Goal: Task Accomplishment & Management: Complete application form

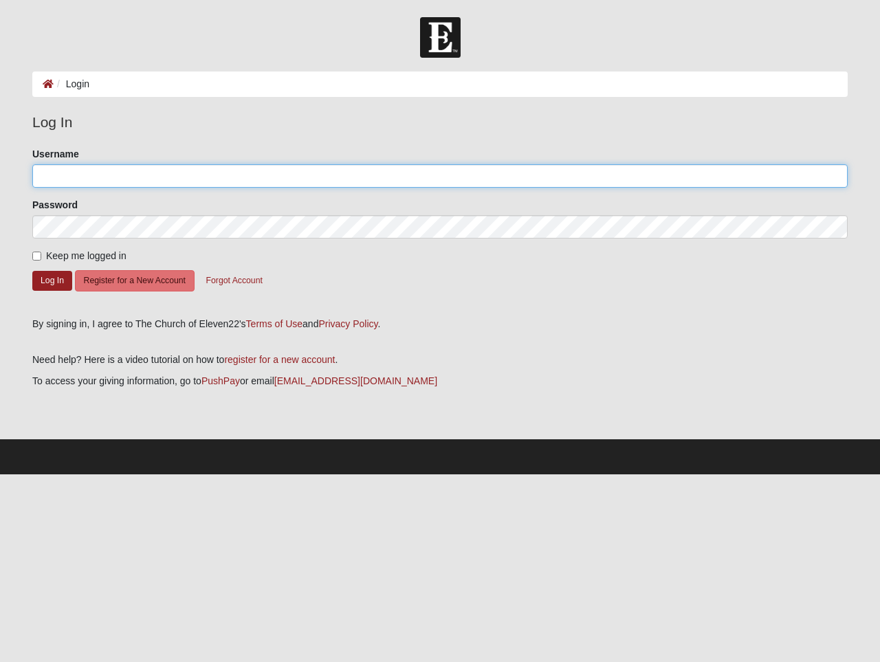
click at [110, 173] on input "Username" at bounding box center [440, 175] width 816 height 23
click at [65, 178] on input "Username" at bounding box center [440, 175] width 816 height 23
type input "[EMAIL_ADDRESS][DOMAIN_NAME]"
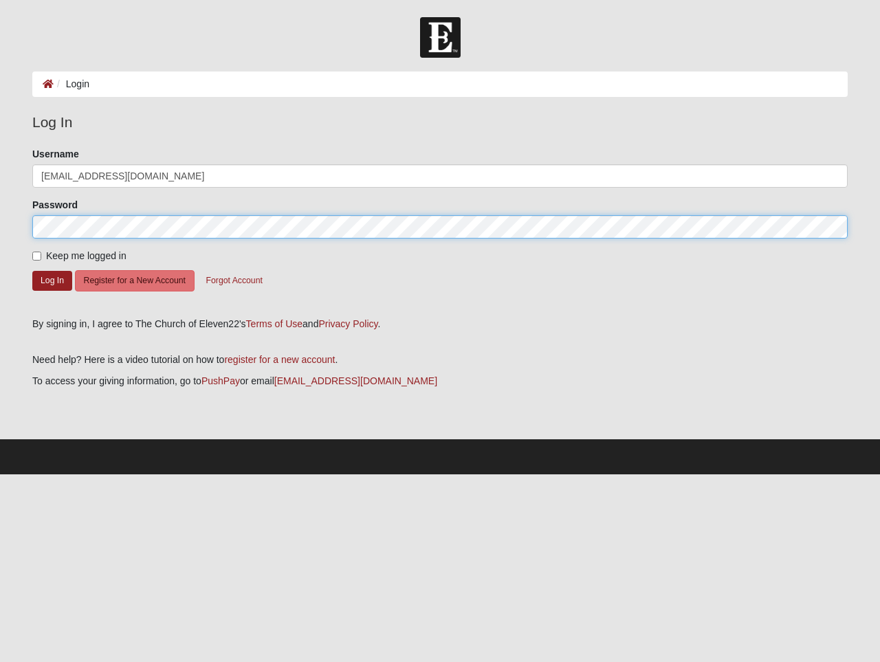
click at [32, 271] on button "Log In" at bounding box center [52, 281] width 40 height 20
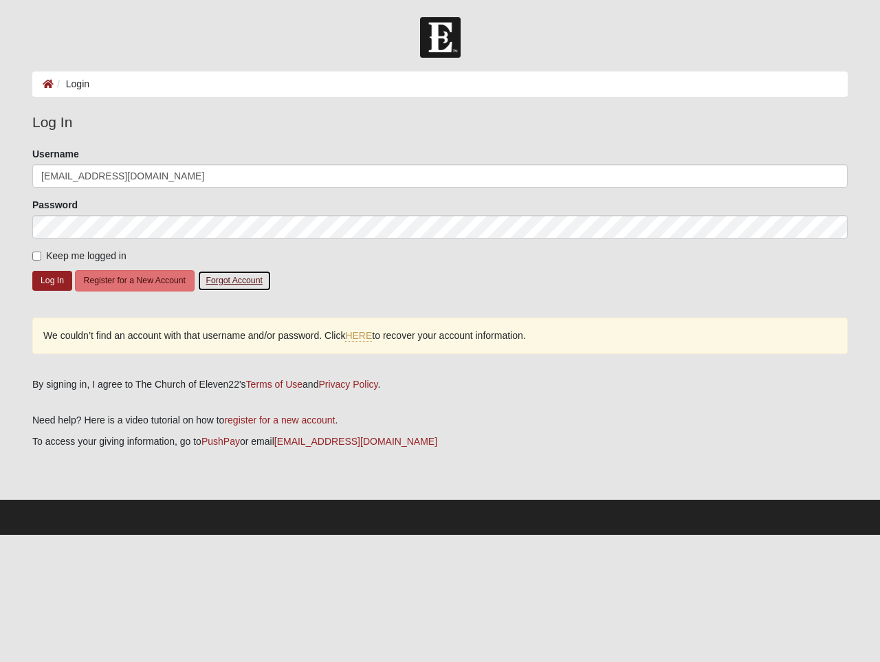
click at [226, 275] on button "Forgot Account" at bounding box center [234, 280] width 74 height 21
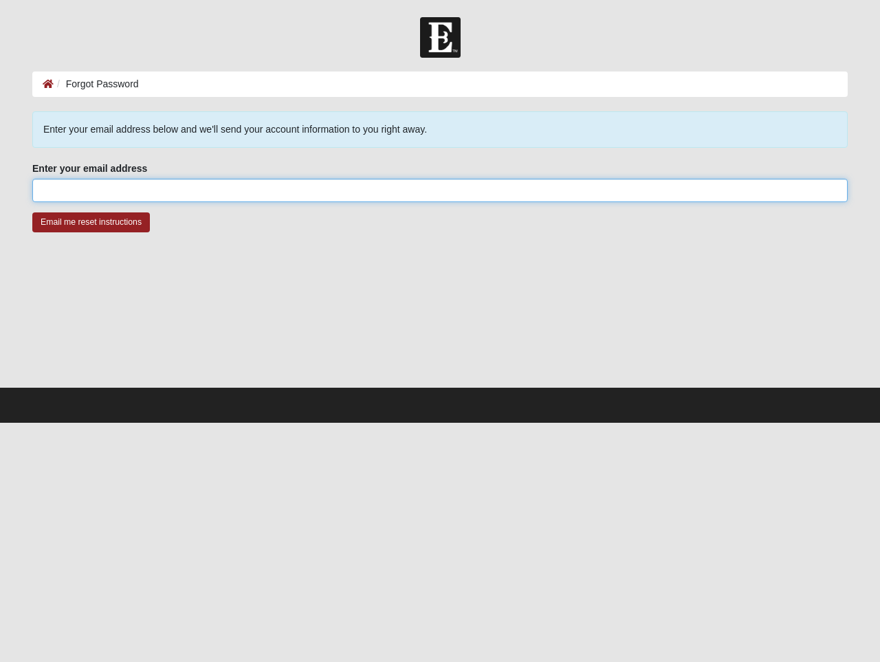
click at [102, 186] on input "Enter your email address" at bounding box center [440, 190] width 816 height 23
type input "[EMAIL_ADDRESS][DOMAIN_NAME]"
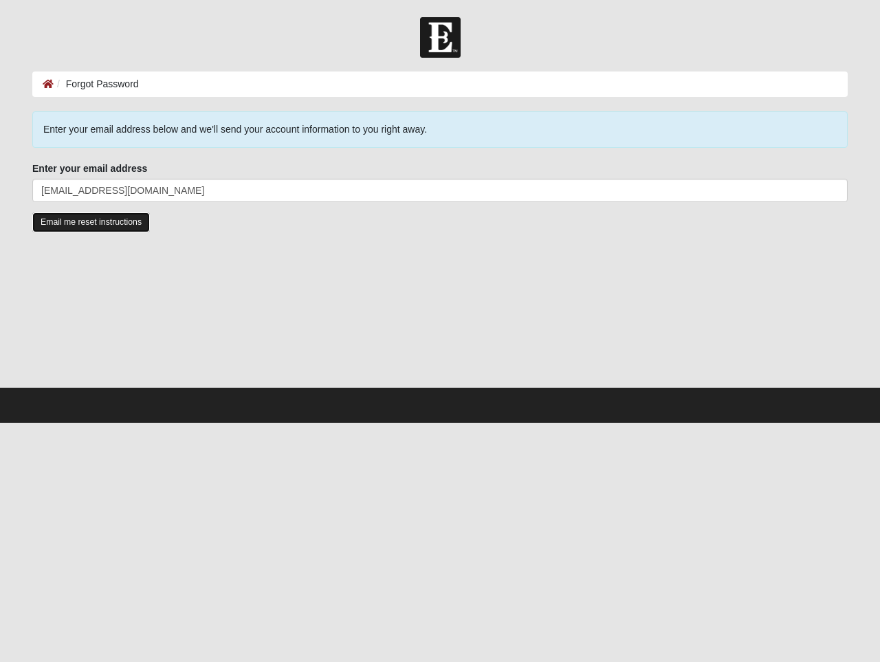
click at [93, 226] on input "Email me reset instructions" at bounding box center [91, 222] width 118 height 20
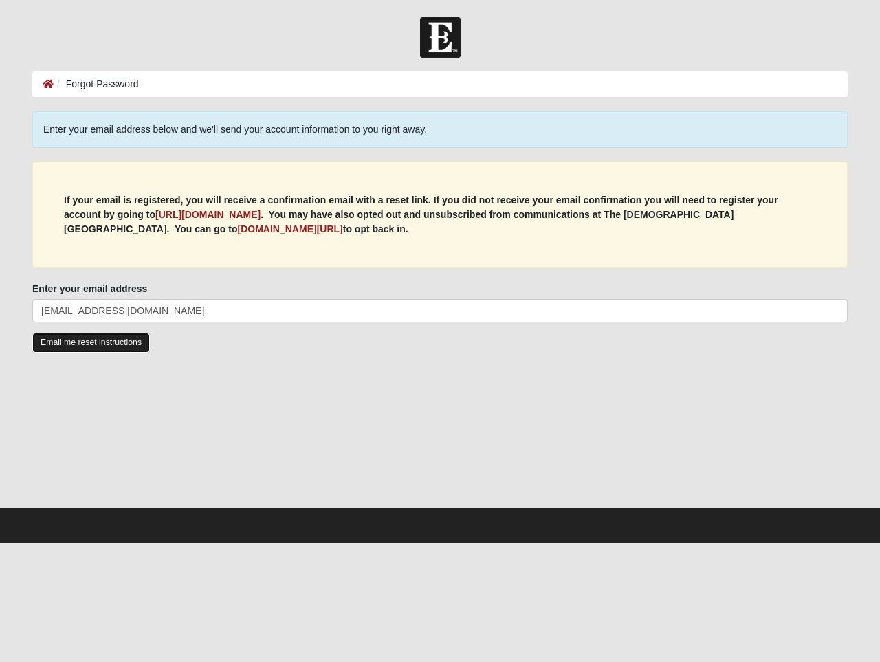
click at [112, 343] on input "Email me reset instructions" at bounding box center [91, 343] width 118 height 20
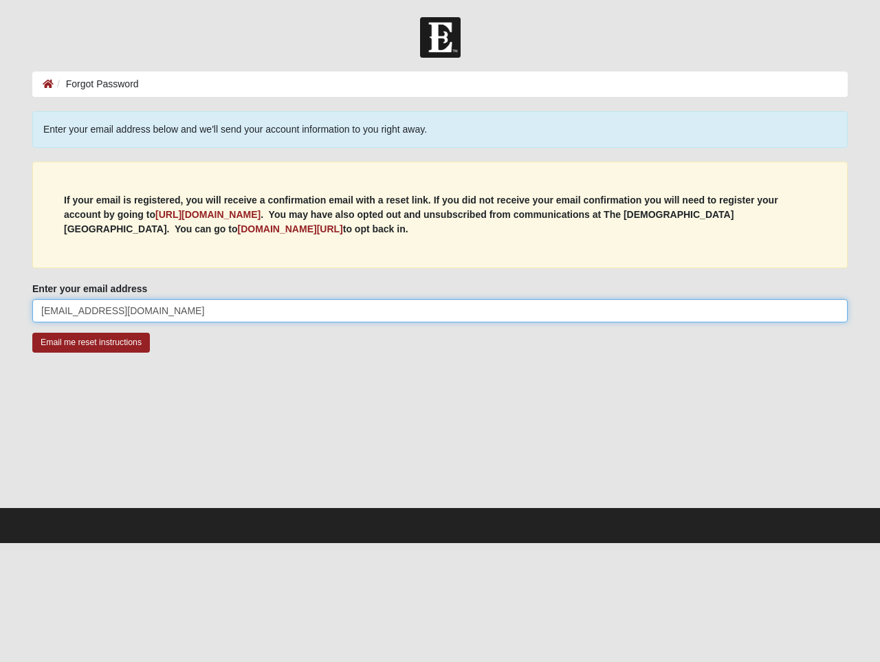
click at [157, 305] on input "[EMAIL_ADDRESS][DOMAIN_NAME]" at bounding box center [440, 310] width 816 height 23
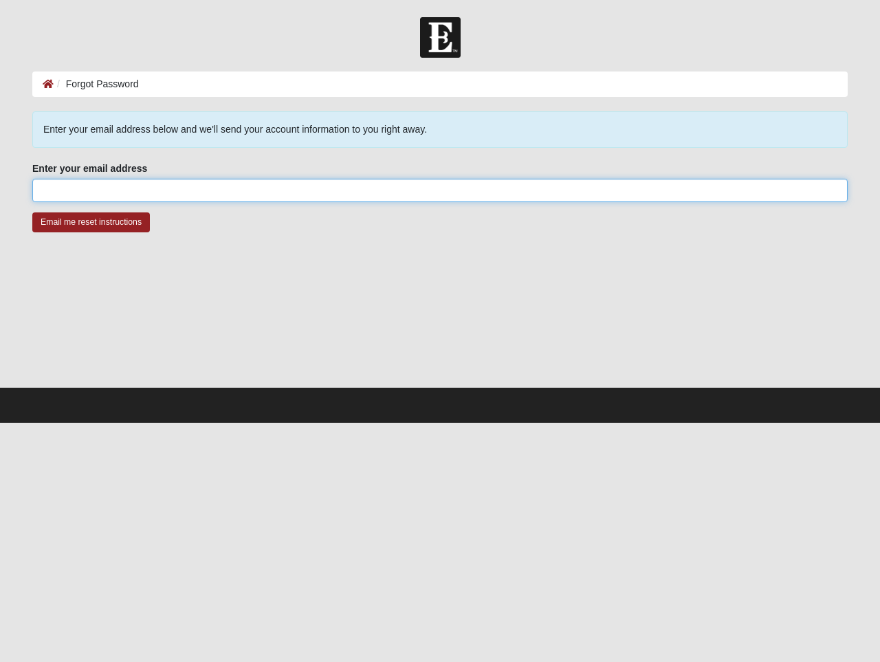
click at [128, 190] on input "Enter your email address" at bounding box center [440, 190] width 816 height 23
type input "[EMAIL_ADDRESS][DOMAIN_NAME]"
click at [32, 212] on input "Email me reset instructions" at bounding box center [91, 222] width 118 height 20
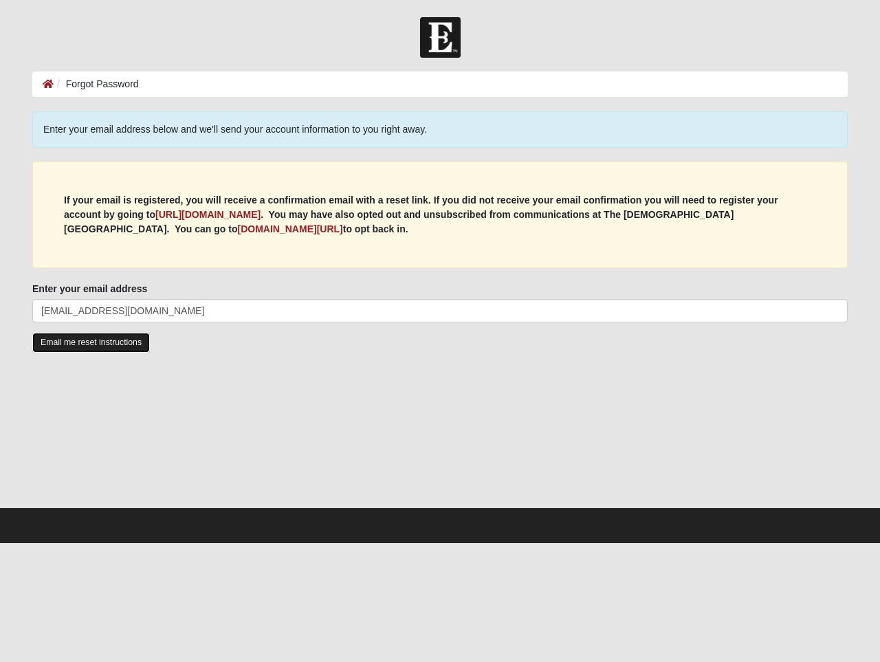
click at [68, 340] on input "Email me reset instructions" at bounding box center [91, 343] width 118 height 20
click at [225, 220] on b "[URL][DOMAIN_NAME]" at bounding box center [207, 214] width 105 height 11
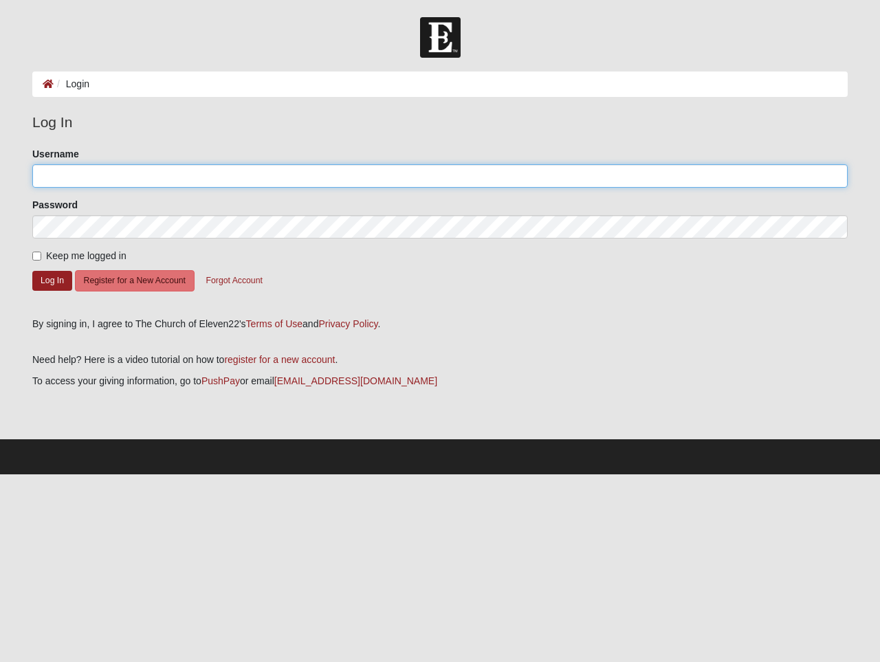
click at [121, 182] on input "Username" at bounding box center [440, 175] width 816 height 23
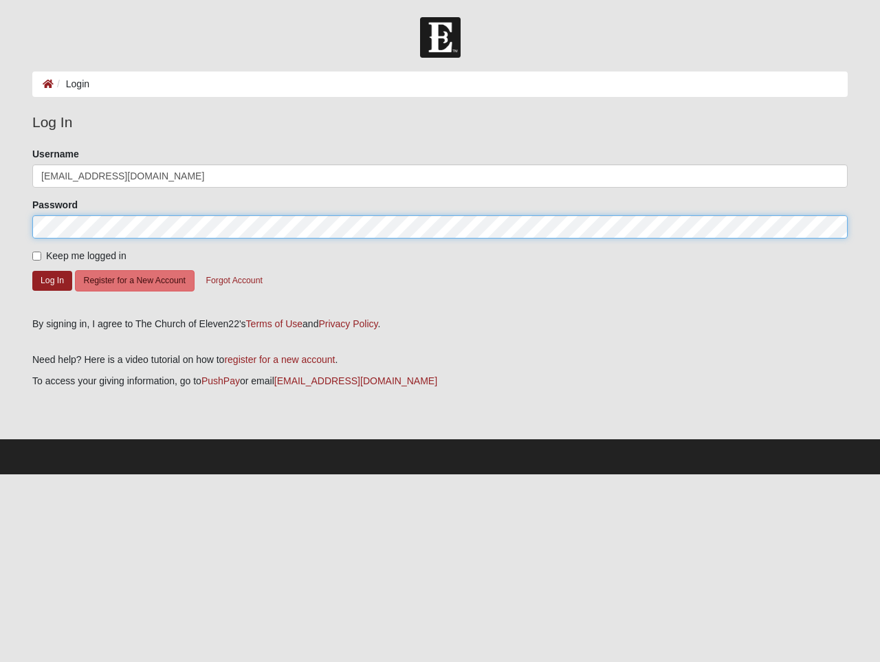
click at [32, 271] on button "Log In" at bounding box center [52, 281] width 40 height 20
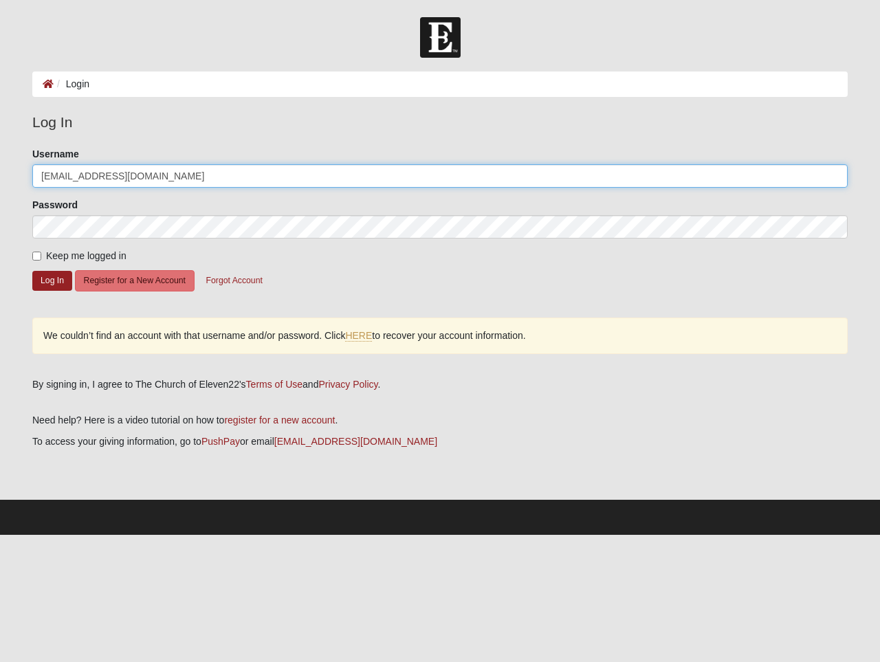
drag, startPoint x: 140, startPoint y: 164, endPoint x: -35, endPoint y: 168, distance: 175.4
click at [0, 168] on html "Log In Login Login Error Log In Please correct the following: Username rygaug@g…" at bounding box center [440, 267] width 880 height 535
drag, startPoint x: 160, startPoint y: 178, endPoint x: 74, endPoint y: 172, distance: 86.2
click at [74, 172] on input "[EMAIL_ADDRESS][DOMAIN_NAME]" at bounding box center [440, 175] width 816 height 23
type input "rygaug"
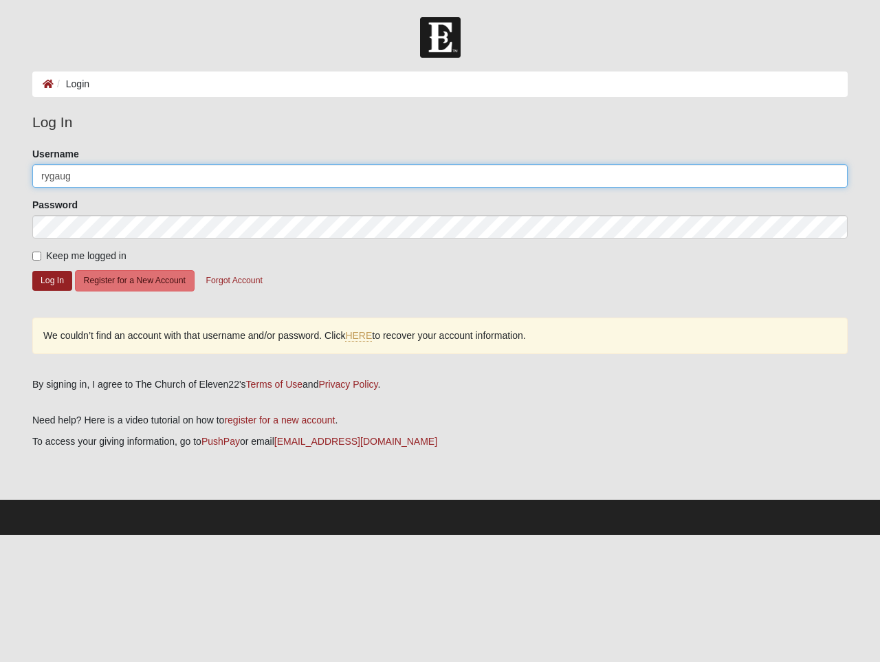
click at [32, 271] on button "Log In" at bounding box center [52, 281] width 40 height 20
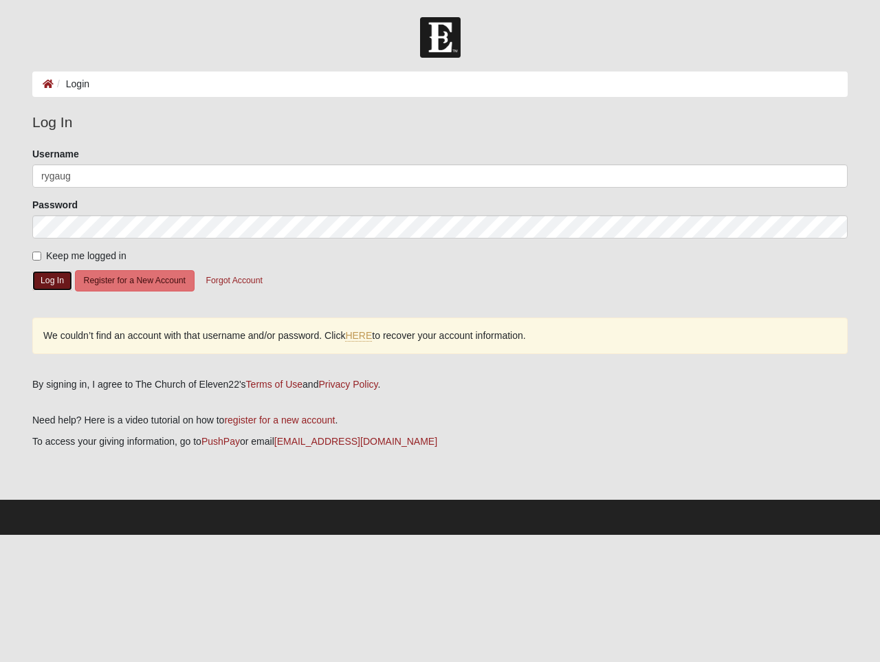
drag, startPoint x: 39, startPoint y: 288, endPoint x: 59, endPoint y: 298, distance: 22.8
click at [39, 287] on button "Log In" at bounding box center [52, 281] width 40 height 20
click at [50, 280] on button "Log In" at bounding box center [52, 281] width 40 height 20
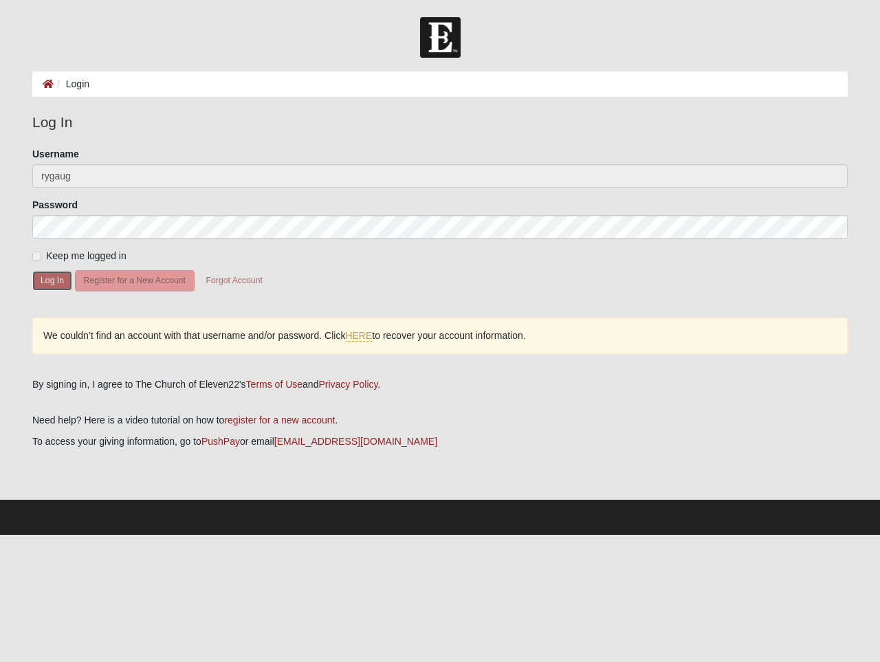
click at [50, 278] on button "Log In" at bounding box center [52, 281] width 40 height 20
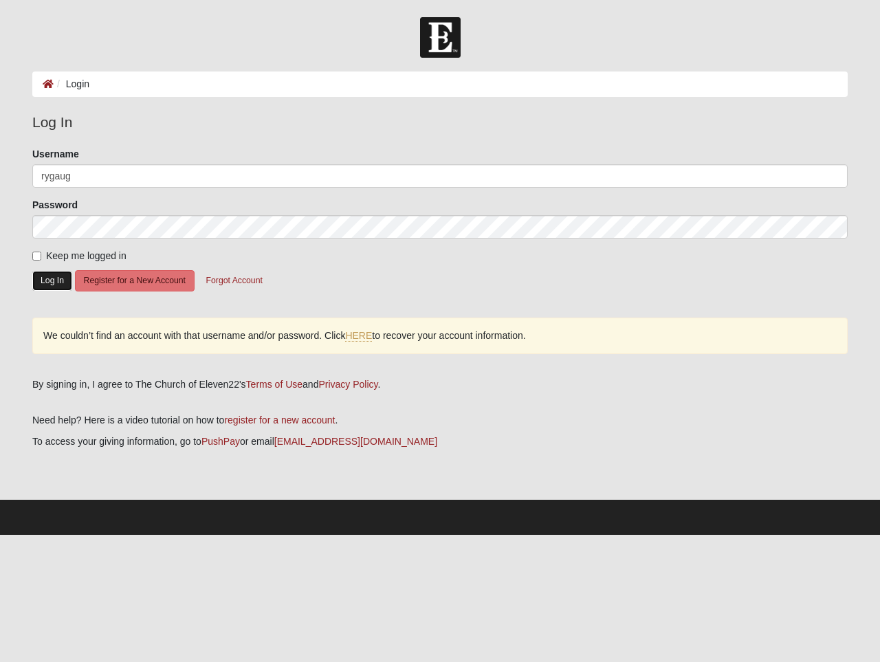
click at [49, 278] on button "Log In" at bounding box center [52, 281] width 40 height 20
click at [50, 278] on button "Log In" at bounding box center [52, 281] width 40 height 20
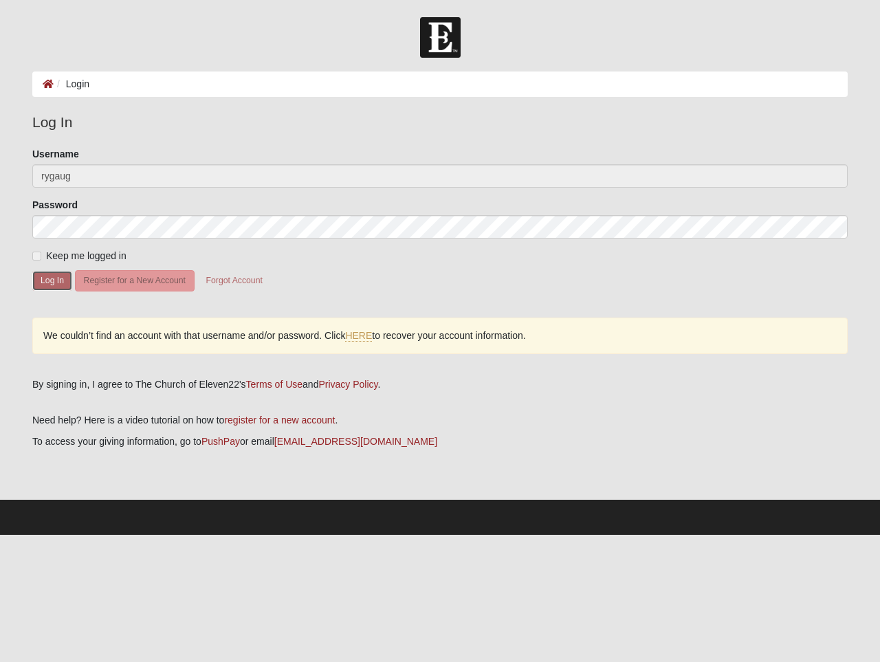
click at [50, 277] on button "Log In" at bounding box center [52, 281] width 40 height 20
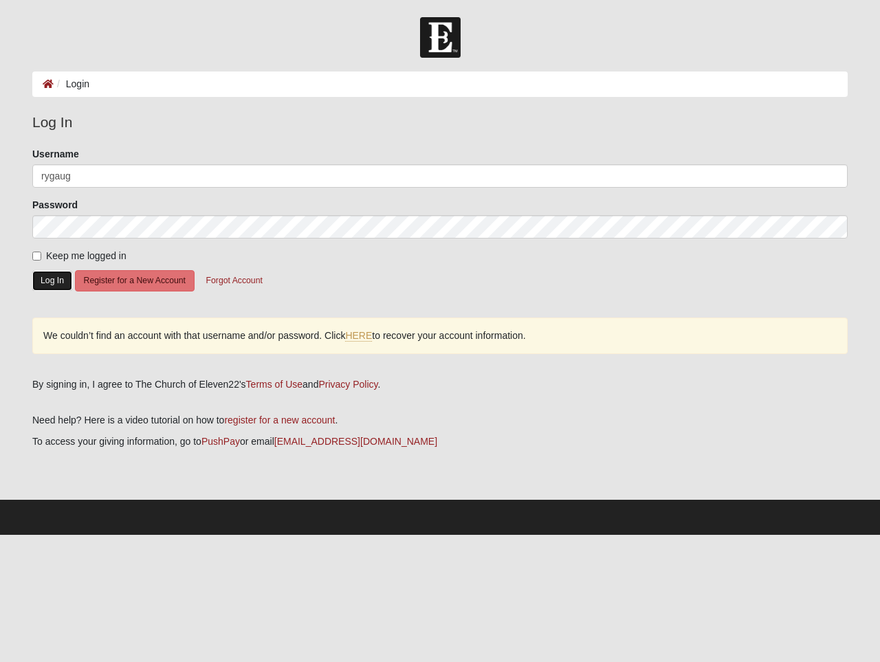
click at [50, 277] on button "Log In" at bounding box center [52, 281] width 40 height 20
click at [107, 205] on div "Password" at bounding box center [440, 218] width 816 height 41
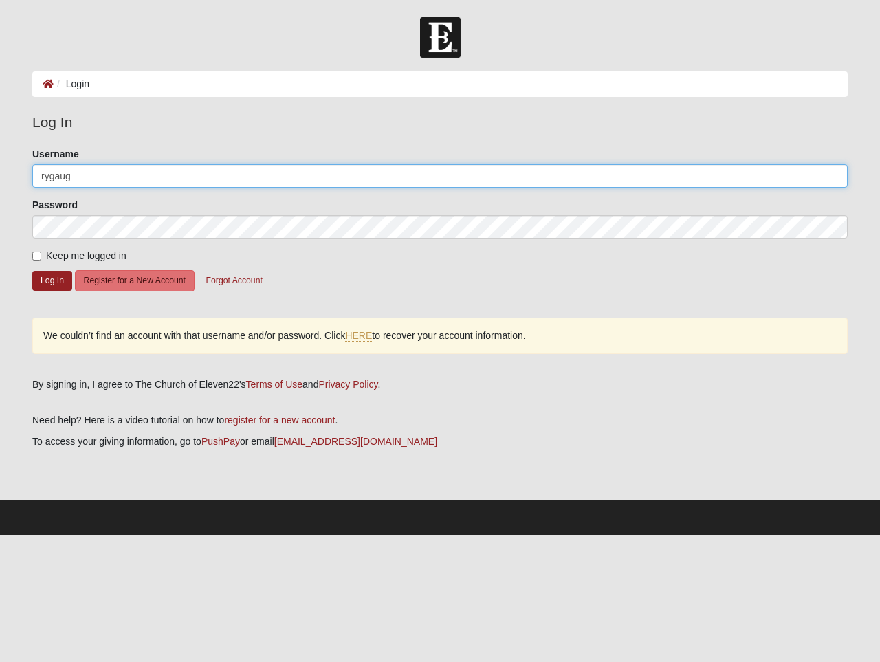
drag, startPoint x: 77, startPoint y: 177, endPoint x: 10, endPoint y: 176, distance: 67.4
click at [32, 176] on input "rygaug" at bounding box center [440, 175] width 816 height 23
type input "M"
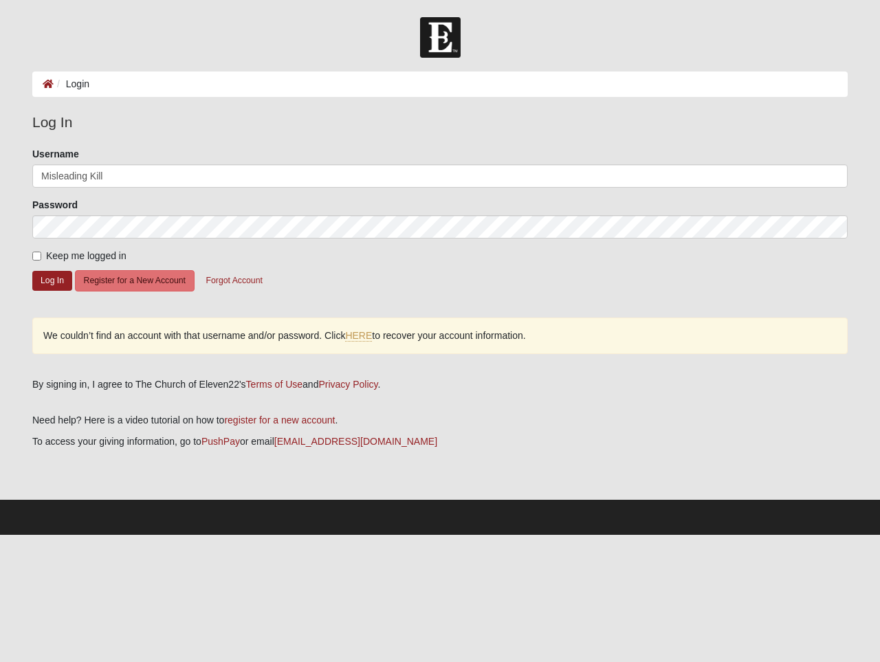
click at [109, 146] on fieldset "Log In Please correct the following: Username Misleading Kill Password Keep me …" at bounding box center [440, 239] width 816 height 256
click at [54, 283] on button "Log In" at bounding box center [52, 281] width 40 height 20
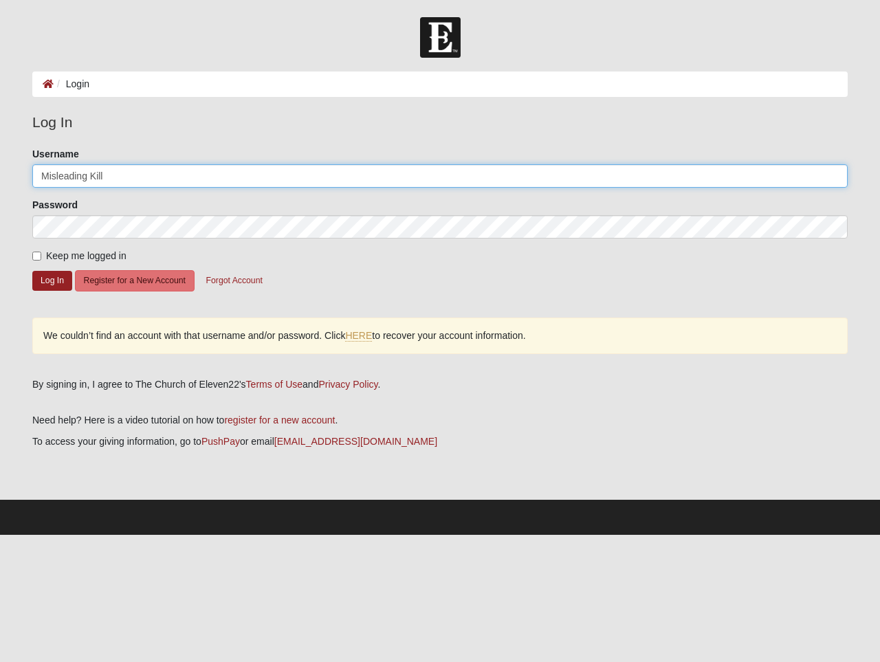
click at [92, 176] on input "Misleading Kill" at bounding box center [440, 175] width 816 height 23
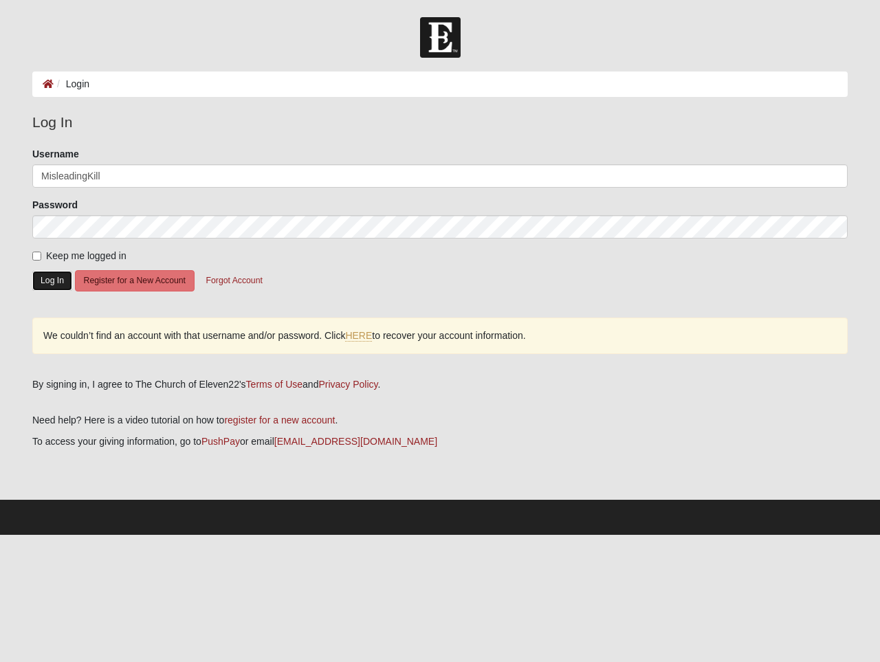
click at [54, 273] on button "Log In" at bounding box center [52, 281] width 40 height 20
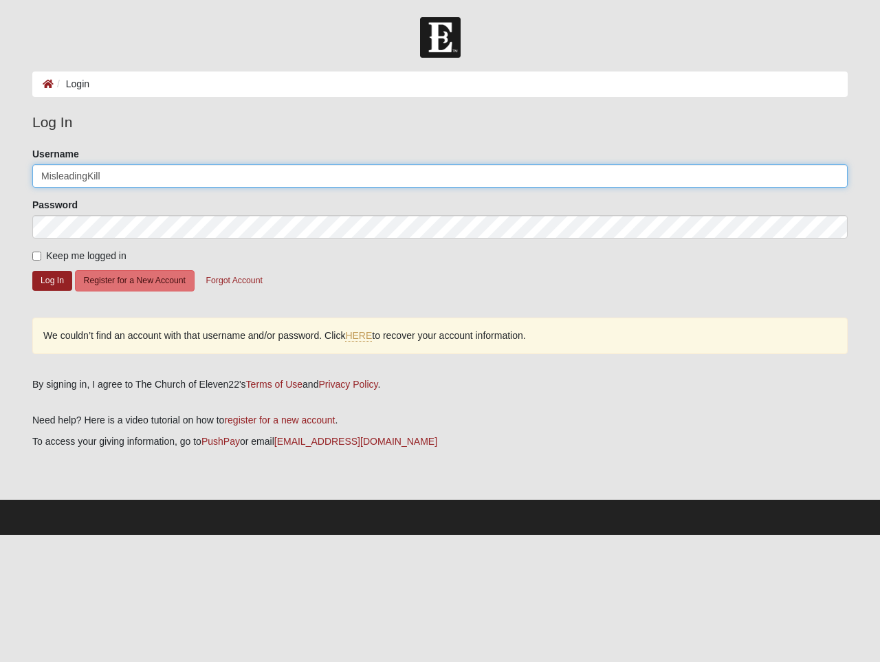
click at [85, 175] on input "MisleadingKill" at bounding box center [440, 175] width 816 height 23
type input "Misleading Kill"
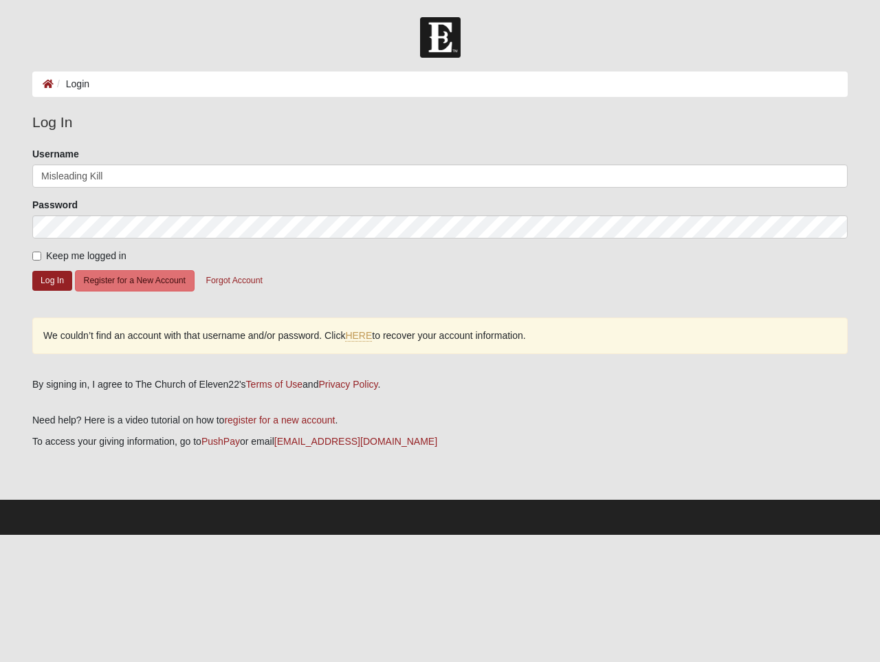
click at [118, 243] on form "Please correct the following: Username Misleading Kill Password Keep me logged …" at bounding box center [440, 227] width 816 height 161
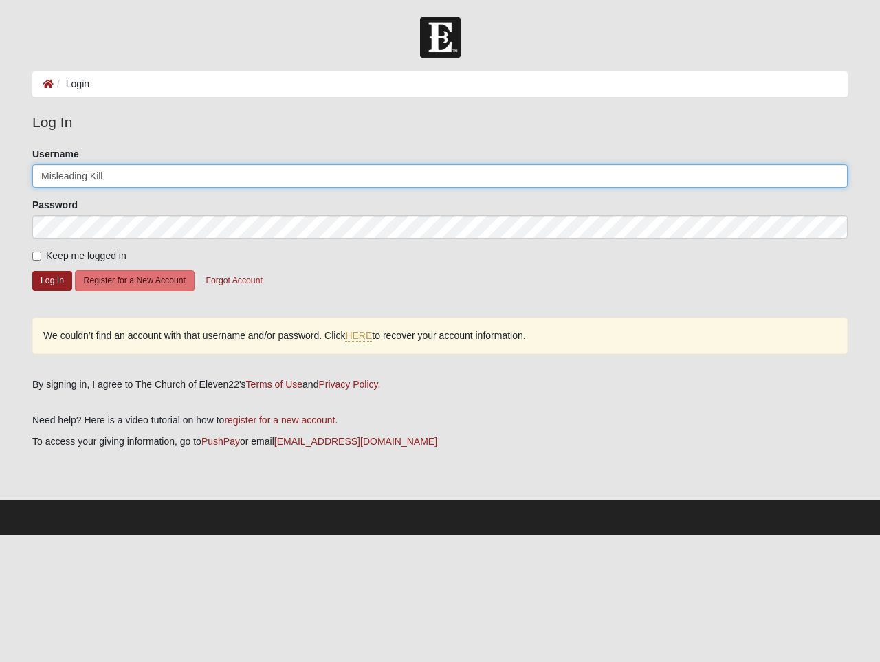
click at [105, 175] on input "Misleading Kill" at bounding box center [440, 175] width 816 height 23
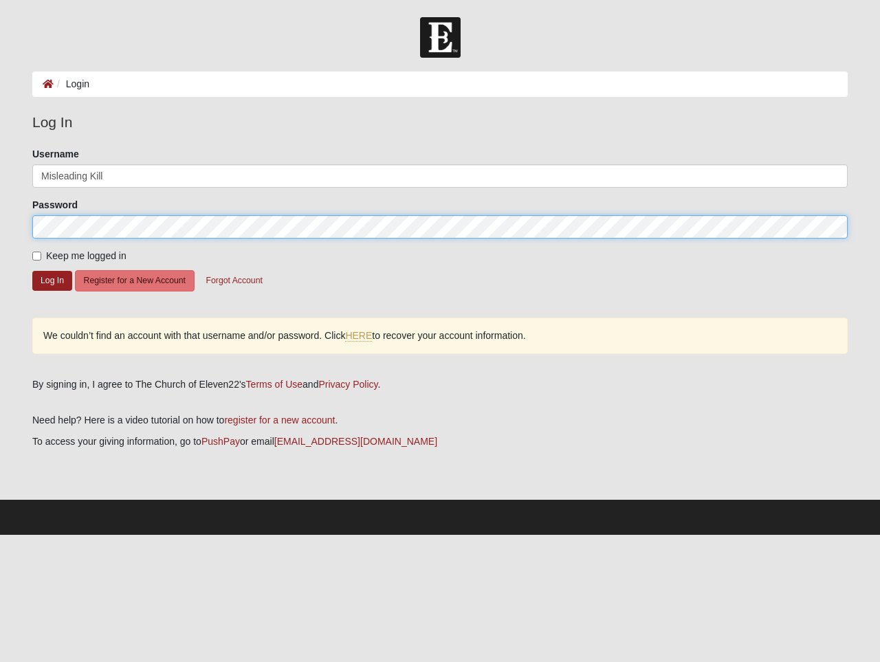
click at [32, 271] on button "Log In" at bounding box center [52, 281] width 40 height 20
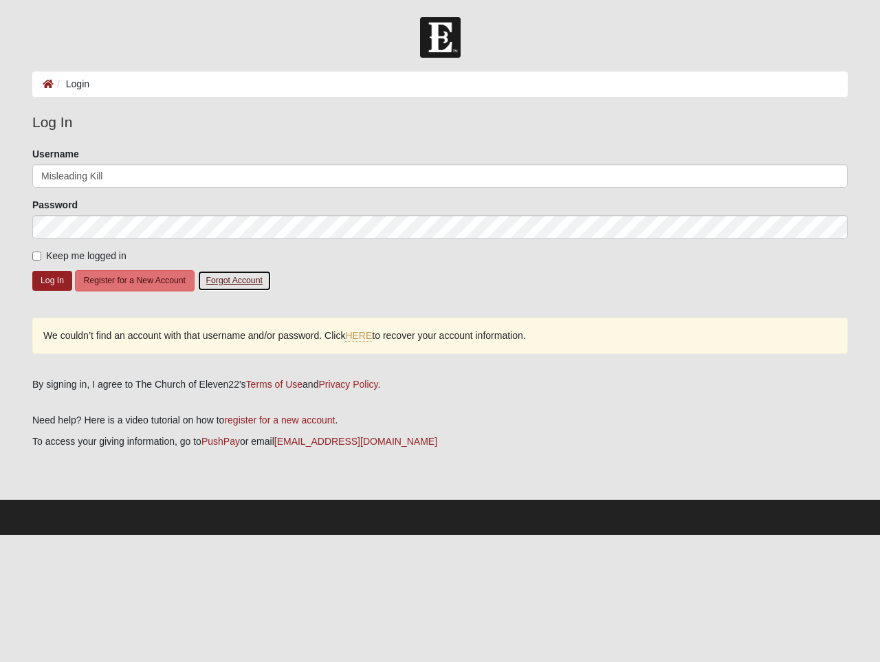
click at [230, 283] on button "Forgot Account" at bounding box center [234, 280] width 74 height 21
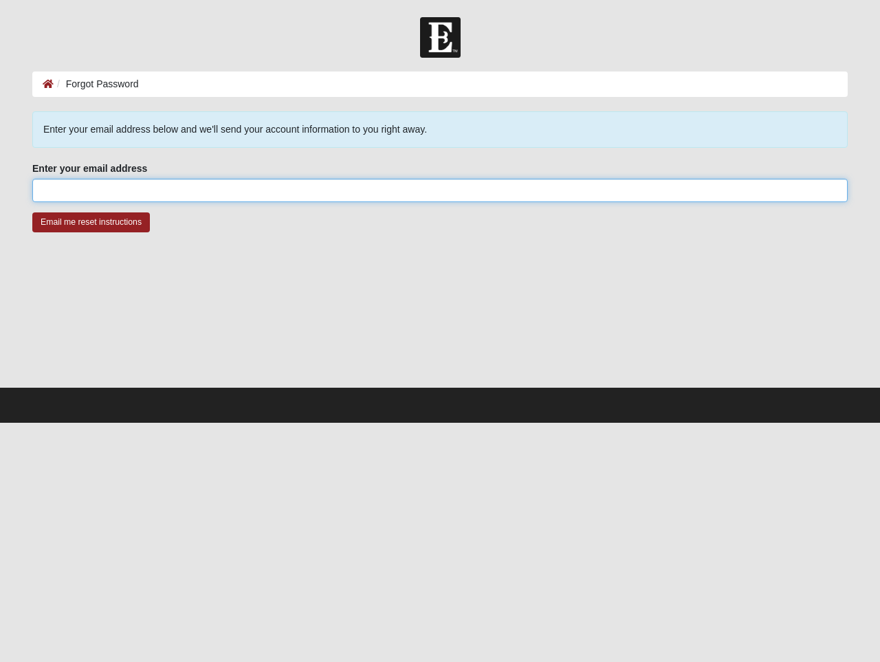
click at [142, 188] on input "Enter your email address" at bounding box center [440, 190] width 816 height 23
type input "[EMAIL_ADDRESS][DOMAIN_NAME]"
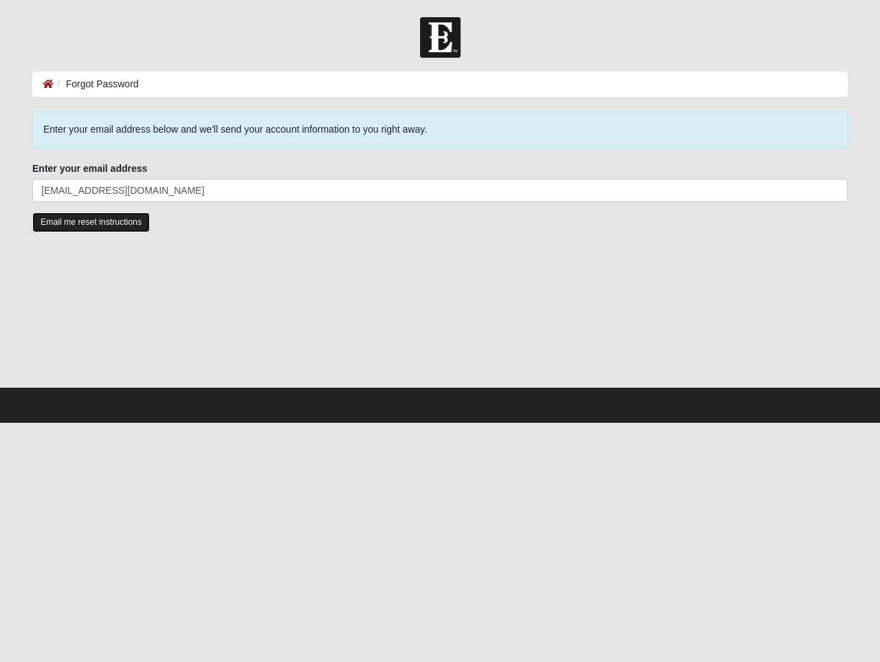
click at [109, 226] on input "Email me reset instructions" at bounding box center [91, 222] width 118 height 20
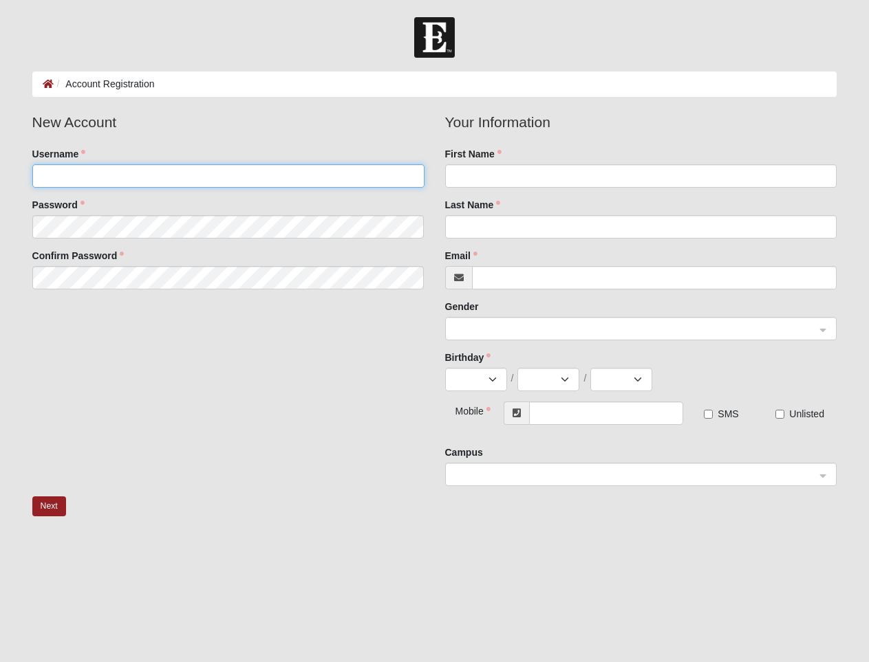
click at [196, 174] on input "Username" at bounding box center [228, 175] width 392 height 23
click at [145, 179] on input "Username" at bounding box center [228, 175] width 392 height 23
click at [140, 181] on input "Username" at bounding box center [228, 175] width 392 height 23
type input "rygaug"
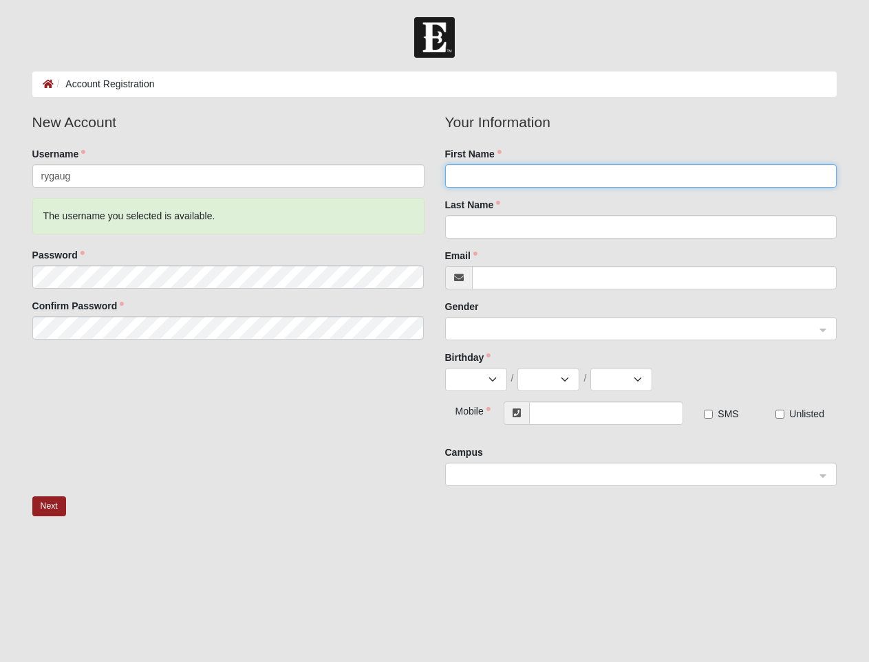
drag, startPoint x: 470, startPoint y: 166, endPoint x: 475, endPoint y: 173, distance: 8.4
click at [474, 170] on input "First Name" at bounding box center [641, 175] width 392 height 23
type input "Ryan"
click at [380, 252] on div "Password" at bounding box center [228, 268] width 392 height 41
drag, startPoint x: 484, startPoint y: 215, endPoint x: 485, endPoint y: 221, distance: 6.9
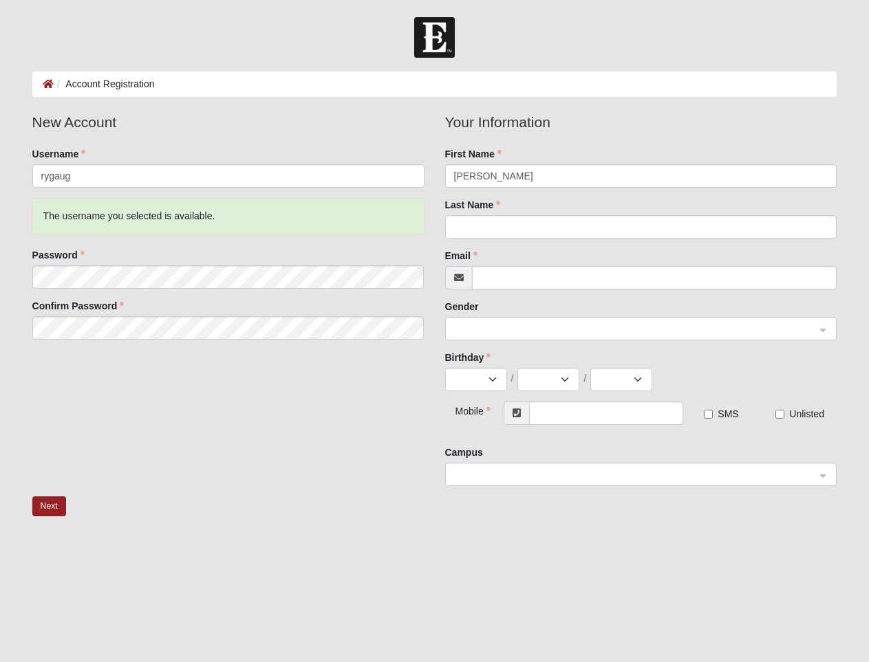
click at [484, 216] on div "Last Name" at bounding box center [641, 218] width 392 height 41
click at [482, 222] on input "Last Name" at bounding box center [641, 226] width 392 height 23
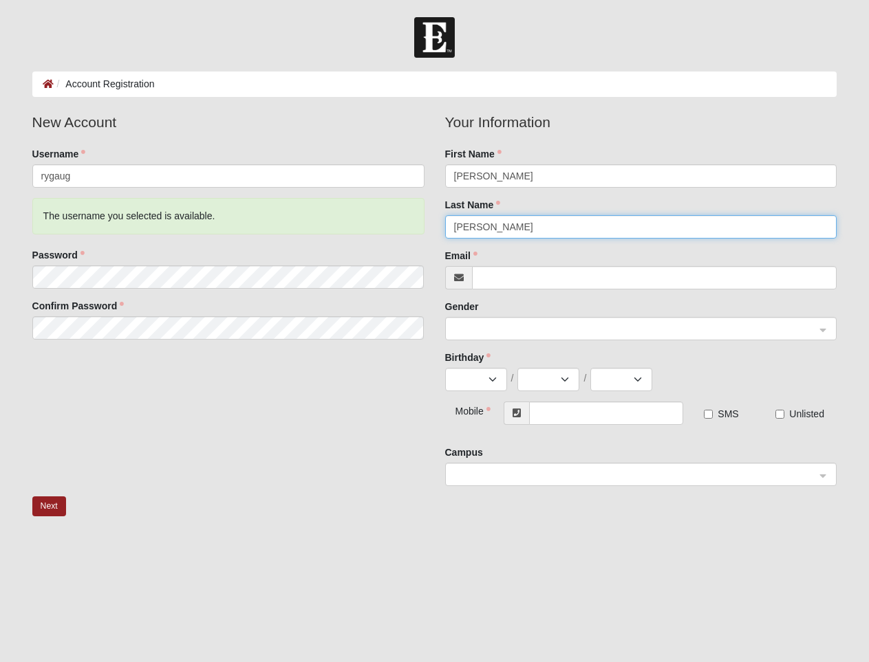
type input "Gaugler"
click at [356, 398] on div "New Account Username rygaug The username you selected is available. Password Co…" at bounding box center [434, 303] width 825 height 385
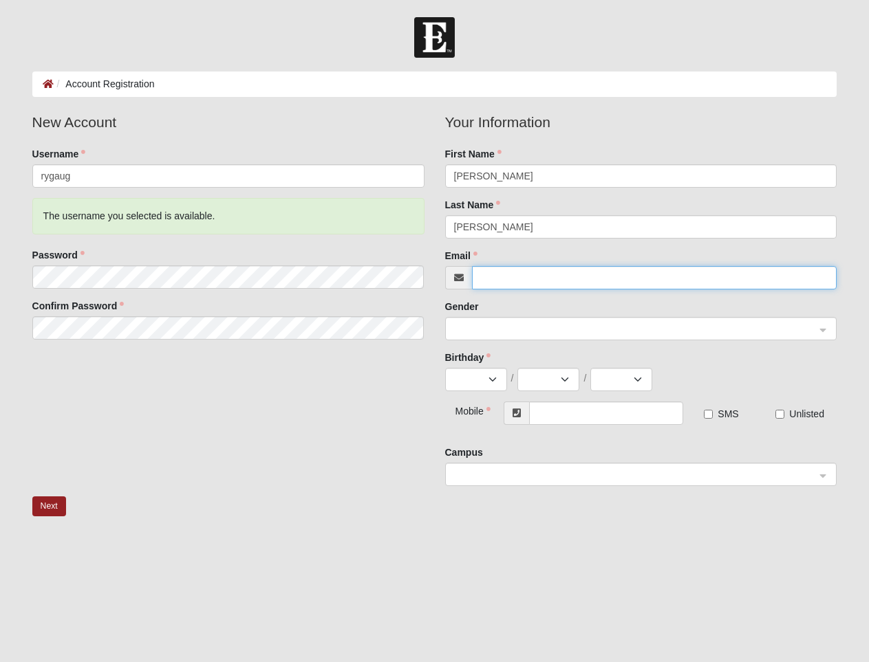
click at [510, 270] on input "Email" at bounding box center [654, 277] width 365 height 23
type input "rygaug@gmail.com"
type input "(904) 201-0579"
click at [529, 329] on span at bounding box center [635, 329] width 362 height 15
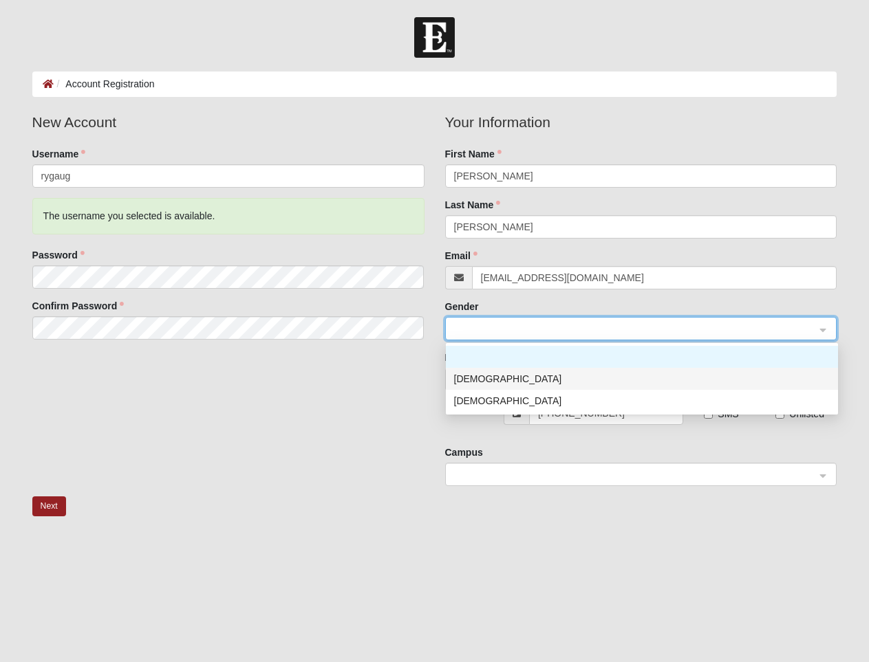
click at [518, 381] on div "Male" at bounding box center [641, 378] width 375 height 15
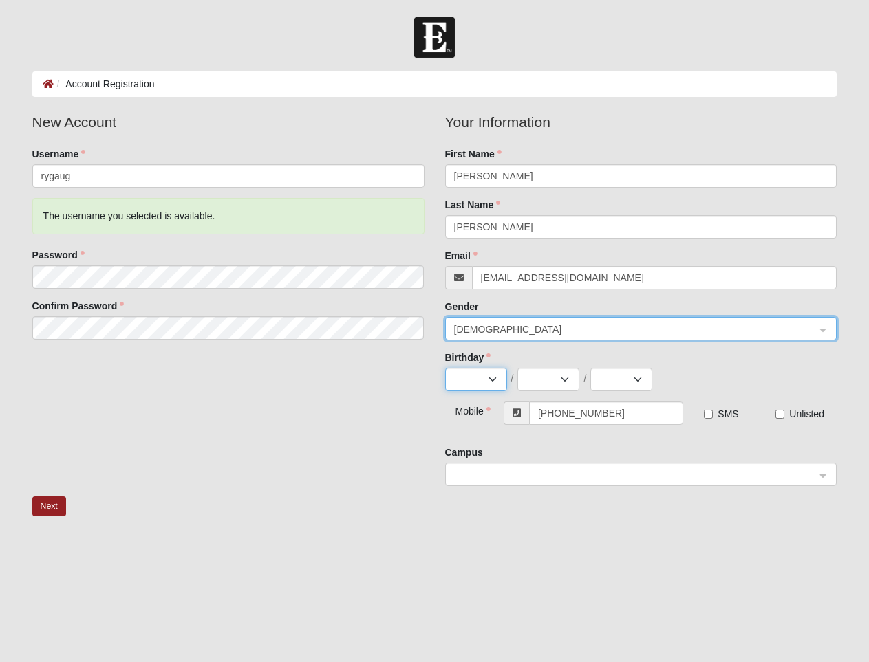
click at [445, 368] on select "Jan Feb Mar Apr May Jun Jul Aug Sep Oct Nov Dec" at bounding box center [476, 379] width 62 height 23
click option "Aug" at bounding box center [0, 0] width 0 height 0
click at [445, 368] on select "Jan Feb Mar Apr May Jun Jul Aug Sep Oct Nov Dec" at bounding box center [476, 379] width 62 height 23
select select "7"
click option "Jul" at bounding box center [0, 0] width 0 height 0
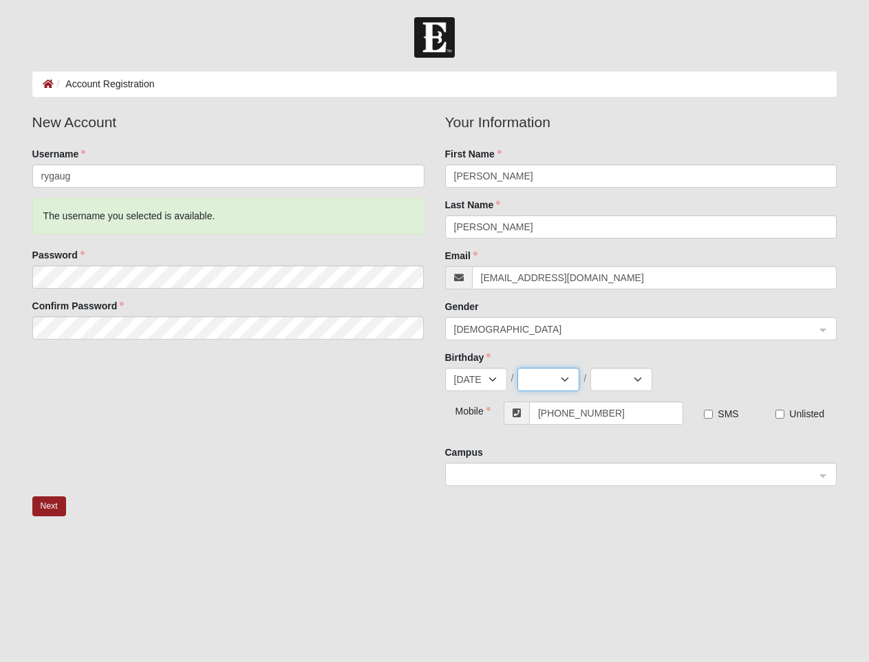
click at [517, 368] on select "1 2 3 4 5 6 7 8 9 10 11 12 13 14 15 16 17 18 19 20 21 22 23 24 25 26 27 28 29 3…" at bounding box center [548, 379] width 62 height 23
select select "27"
click option "27" at bounding box center [0, 0] width 0 height 0
click at [590, 368] on select "2025 2024 2023 2022 2021 2020 2019 2018 2017 2016 2015 2014 2013 2012 2011 2010…" at bounding box center [621, 379] width 62 height 23
select select "1997"
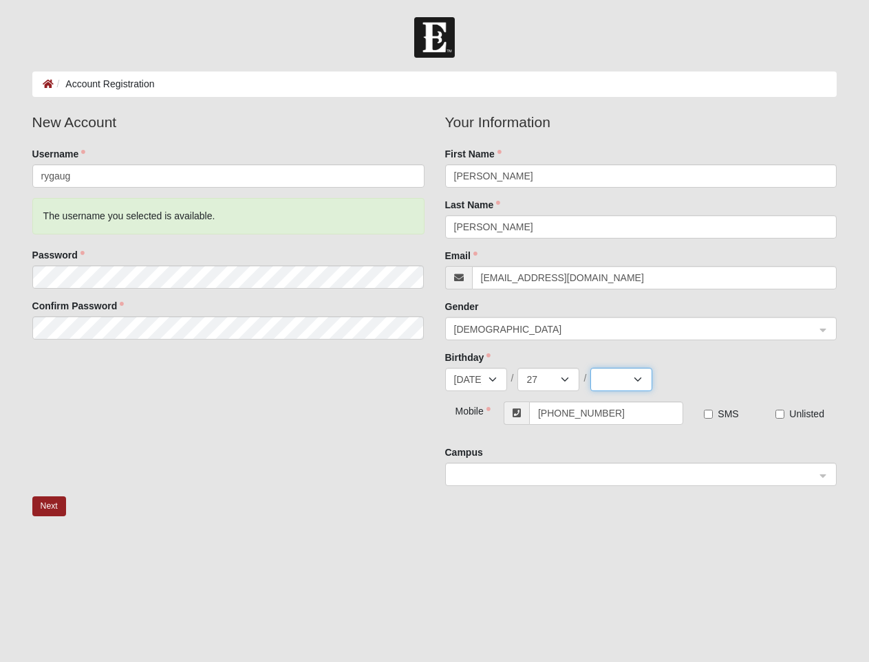
click option "1997" at bounding box center [0, 0] width 0 height 0
click at [630, 468] on span at bounding box center [635, 475] width 362 height 15
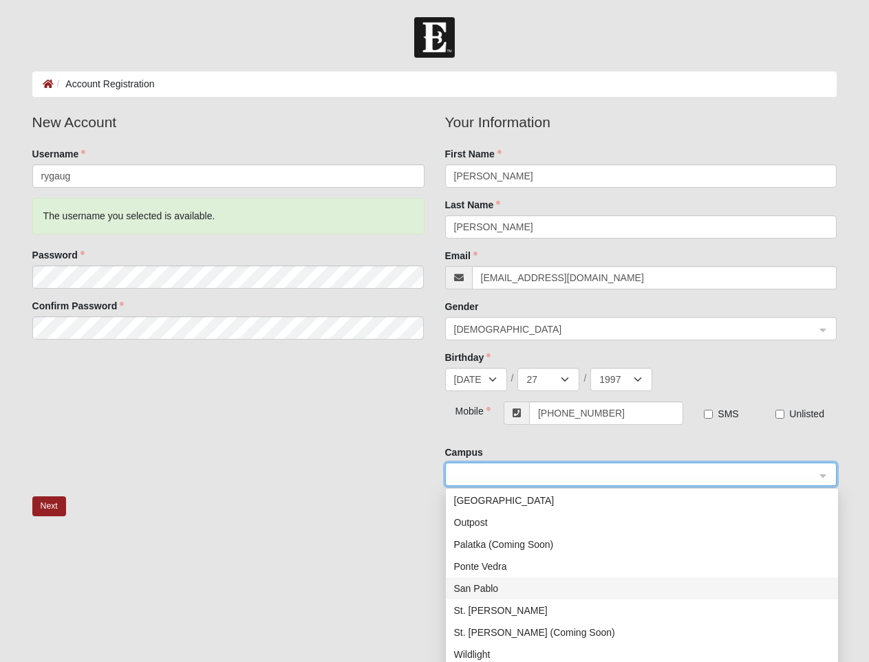
scroll to position [198, 0]
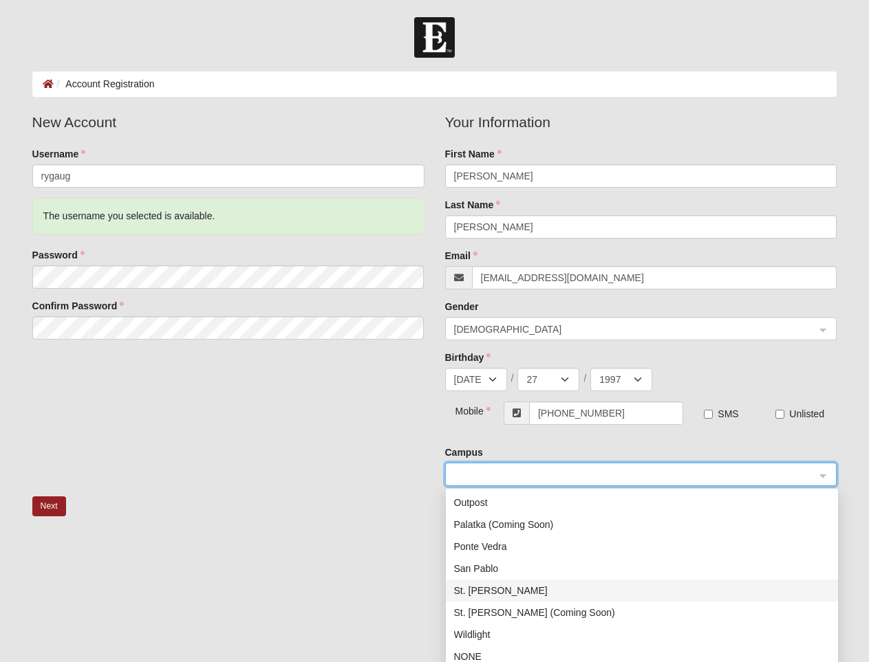
click at [516, 596] on div "St. Johns" at bounding box center [641, 590] width 375 height 15
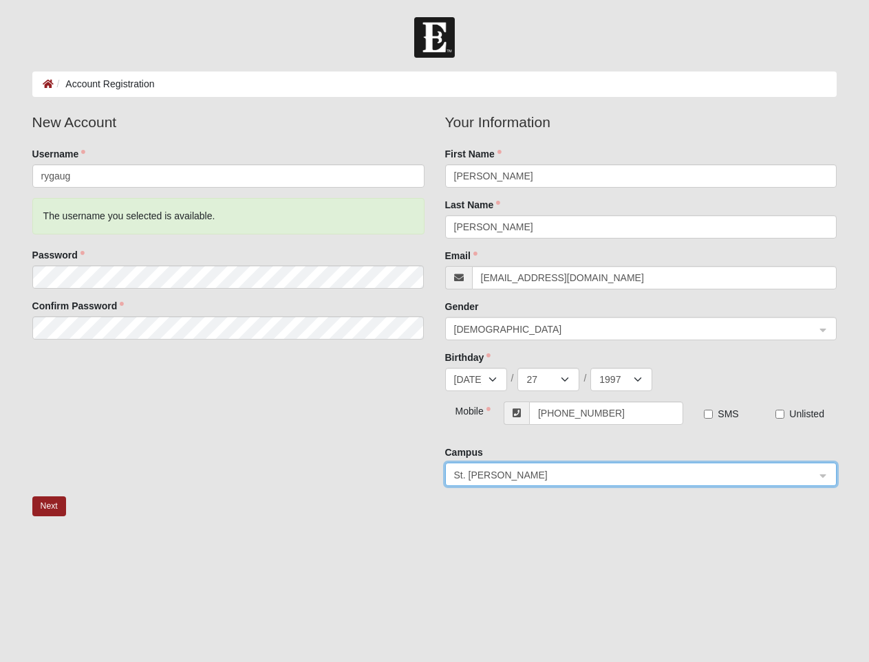
scroll to position [0, 0]
click at [43, 513] on button "Next" at bounding box center [49, 506] width 34 height 20
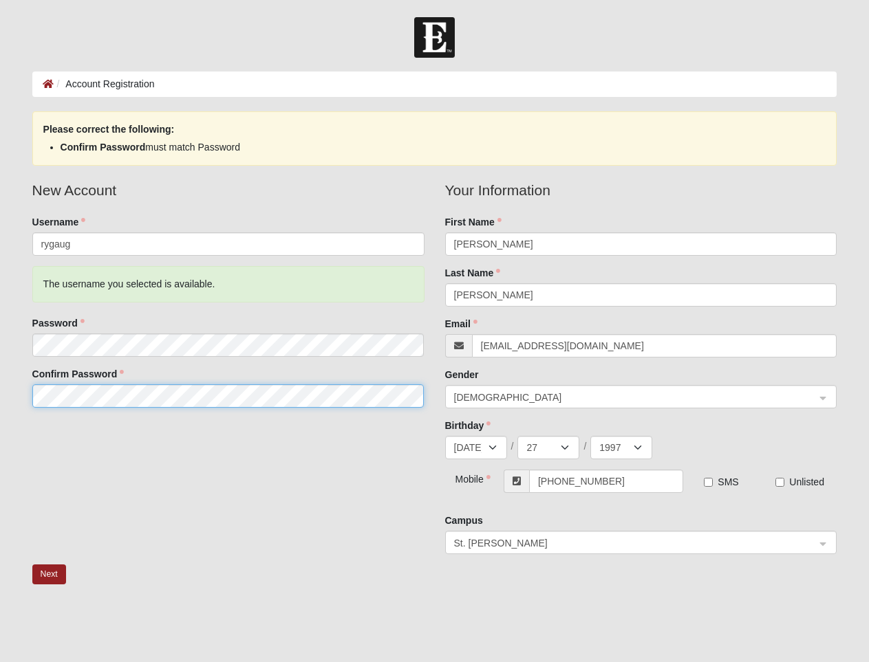
click at [32, 565] on button "Next" at bounding box center [49, 575] width 34 height 20
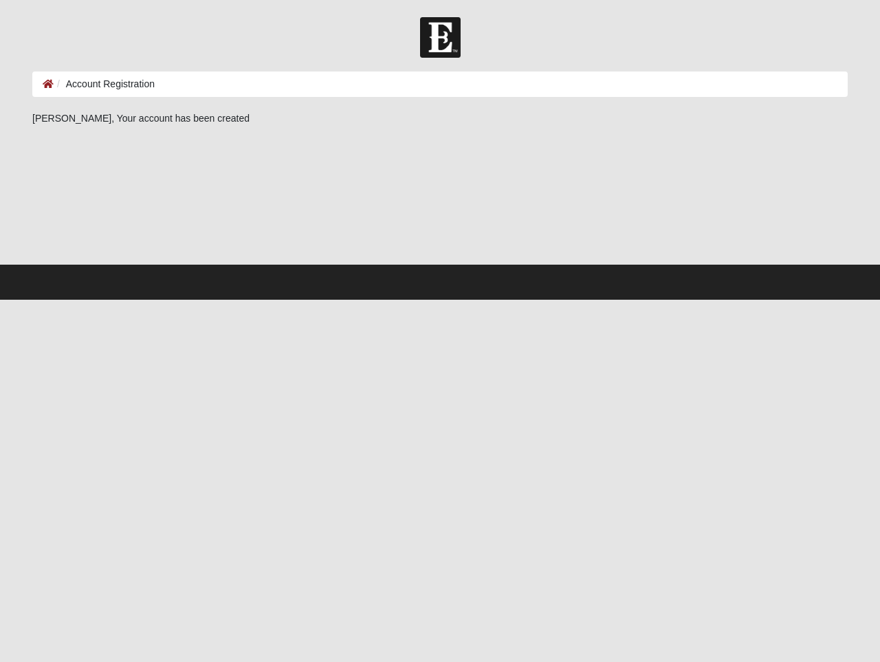
click at [406, 191] on div at bounding box center [440, 195] width 816 height 138
drag, startPoint x: 311, startPoint y: 76, endPoint x: 323, endPoint y: 77, distance: 11.7
click at [314, 76] on ol "Account Registration" at bounding box center [440, 84] width 816 height 25
